Goal: Download file/media

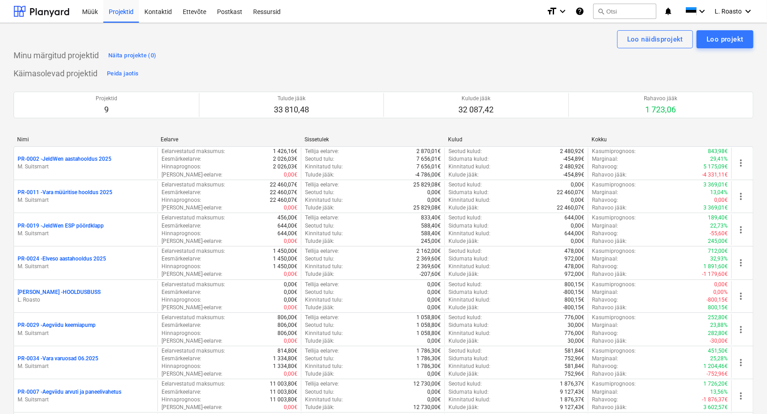
scroll to position [479, 0]
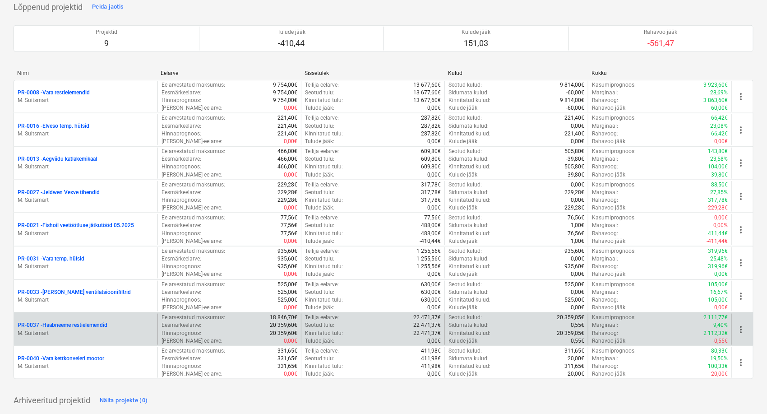
click at [80, 322] on p "PR-0037 - Haabneeme restielemendid" at bounding box center [63, 325] width 90 height 8
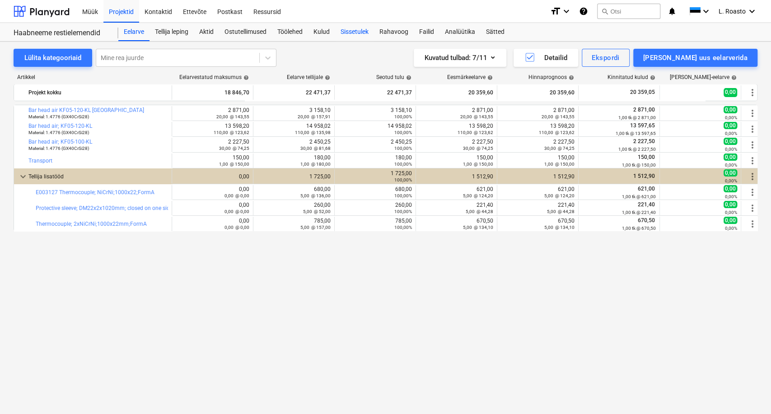
click at [355, 29] on div "Sissetulek" at bounding box center [354, 32] width 39 height 18
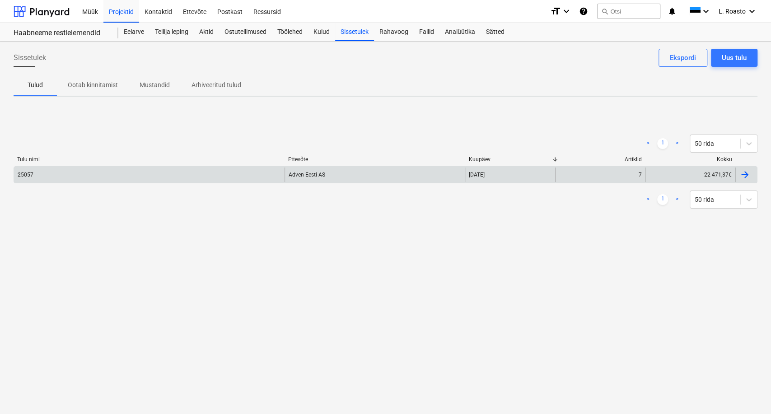
click at [56, 172] on div "25057" at bounding box center [149, 174] width 270 height 14
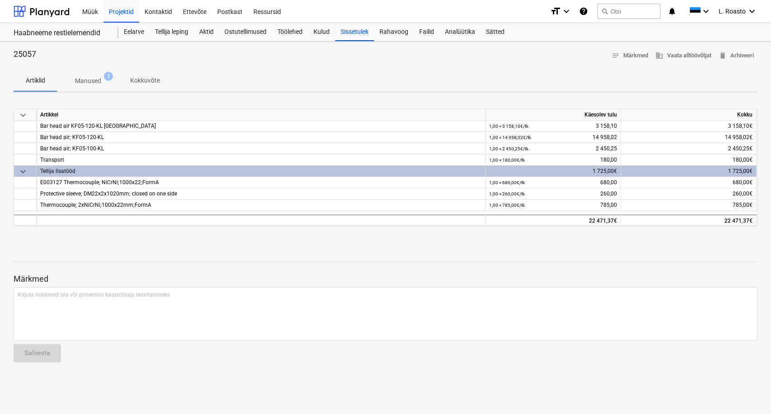
click at [101, 82] on span "Manused 1" at bounding box center [88, 80] width 41 height 9
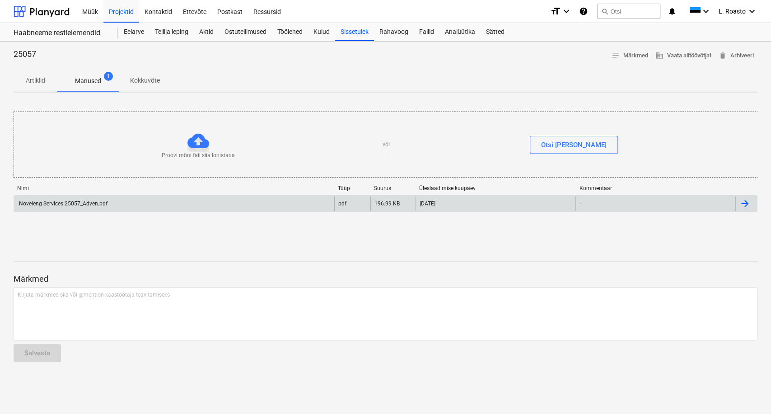
click at [60, 200] on div "Noveleng Services 25057_Adven.pdf" at bounding box center [63, 203] width 90 height 6
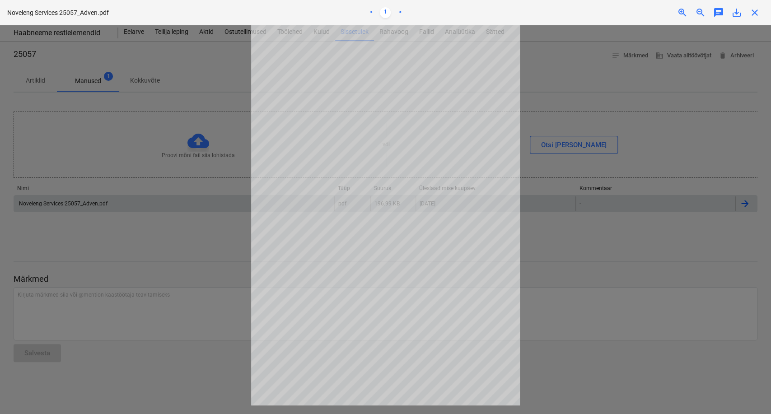
click at [140, 194] on div at bounding box center [385, 219] width 771 height 389
